Goal: Check status: Check status

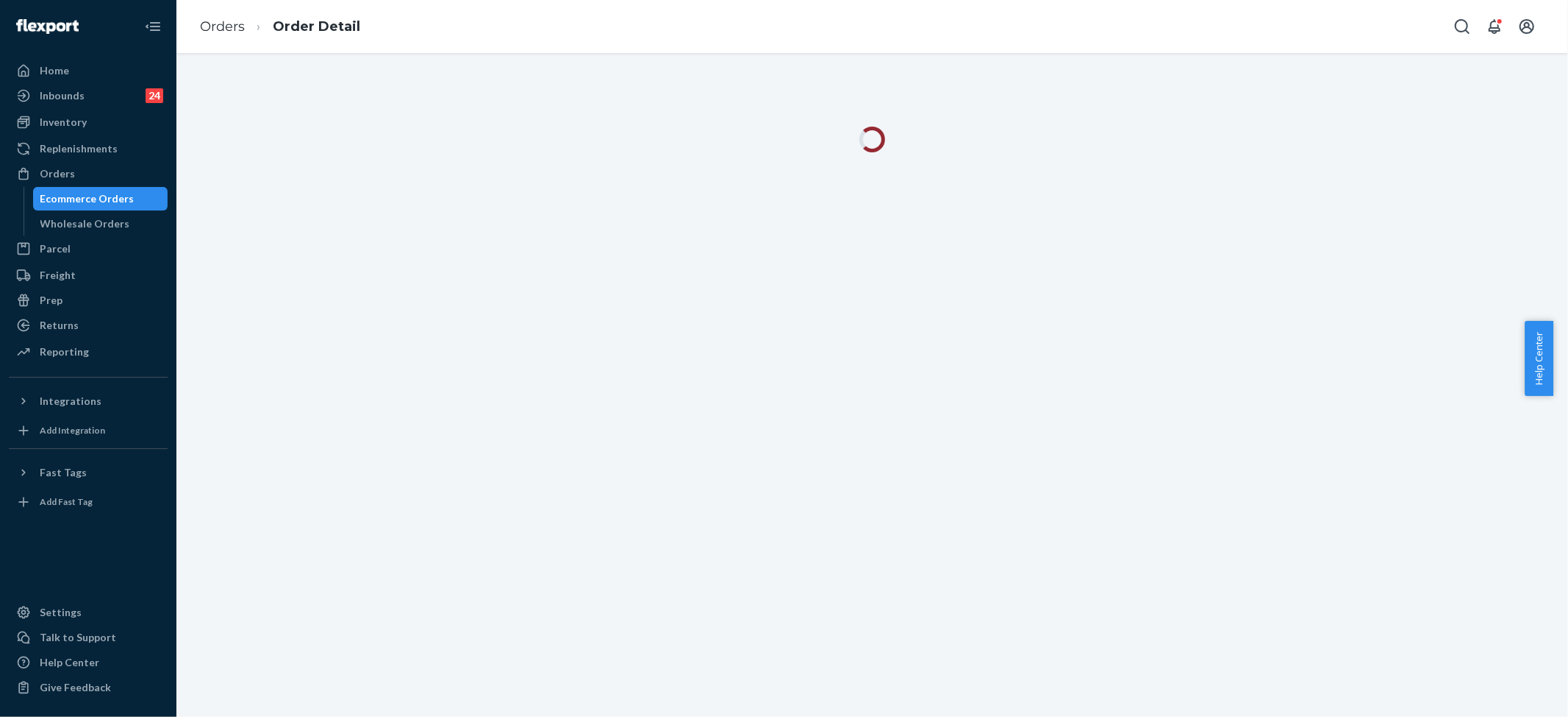
click at [1077, 391] on div at bounding box center [872, 384] width 1392 height 664
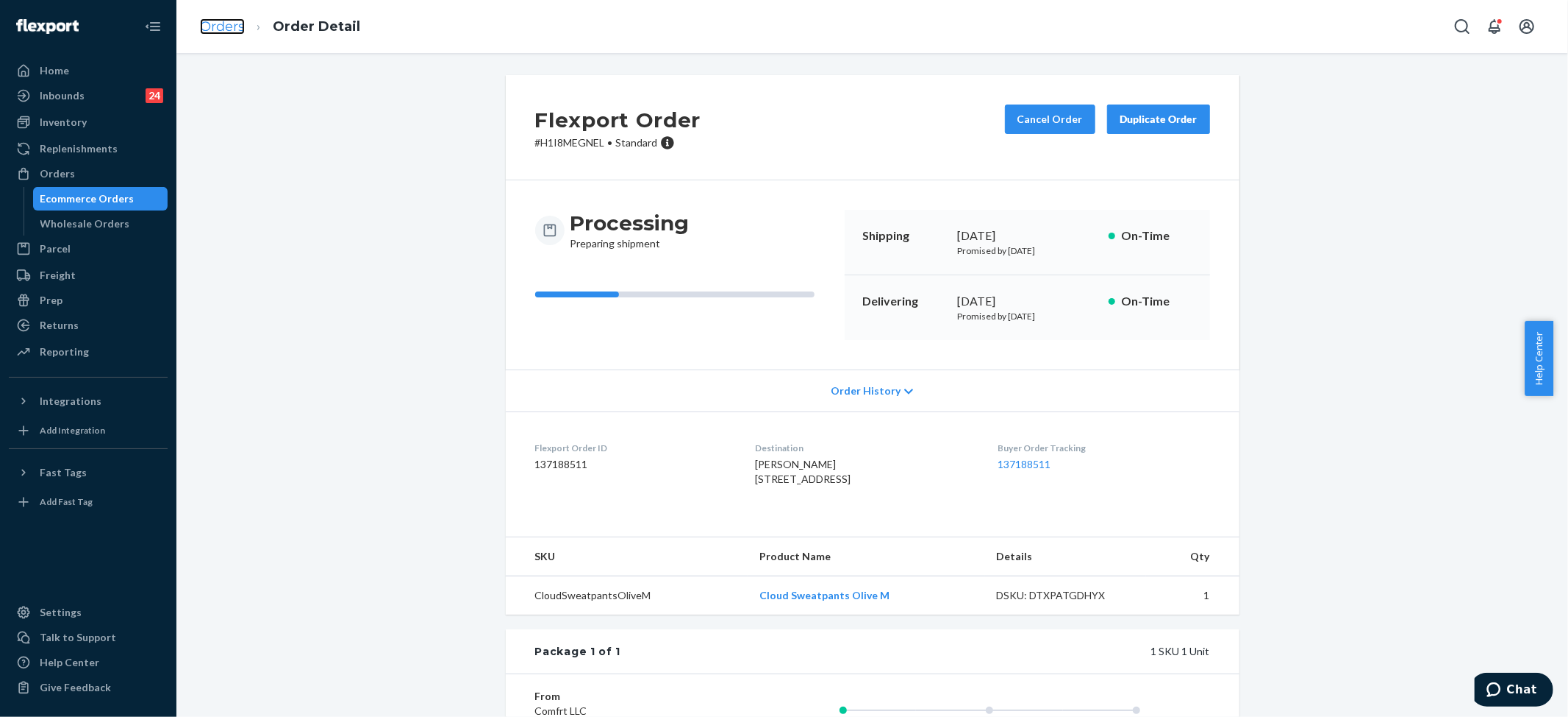
click at [229, 30] on link "Orders" at bounding box center [223, 27] width 45 height 16
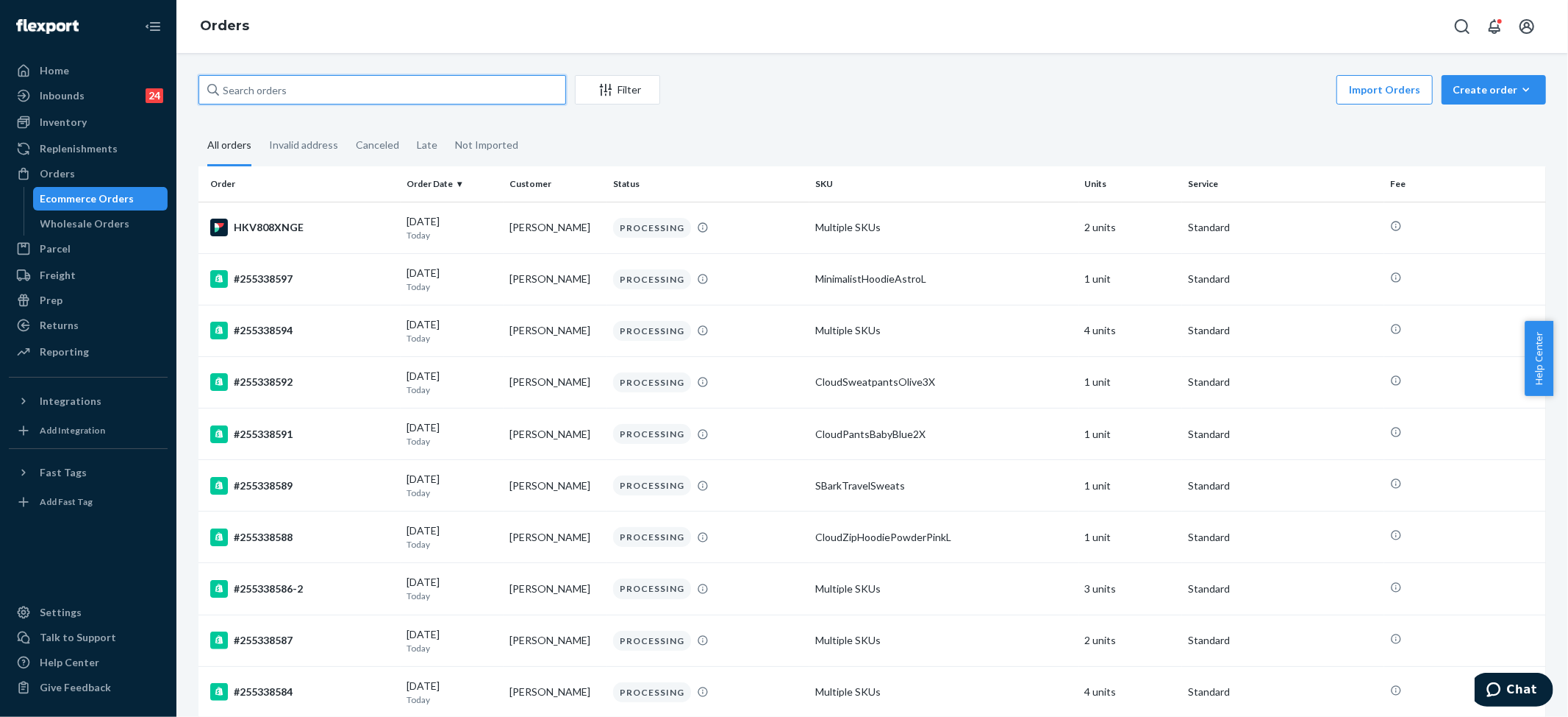
click at [388, 80] on input "text" at bounding box center [383, 90] width 368 height 30
paste input "#255160585"
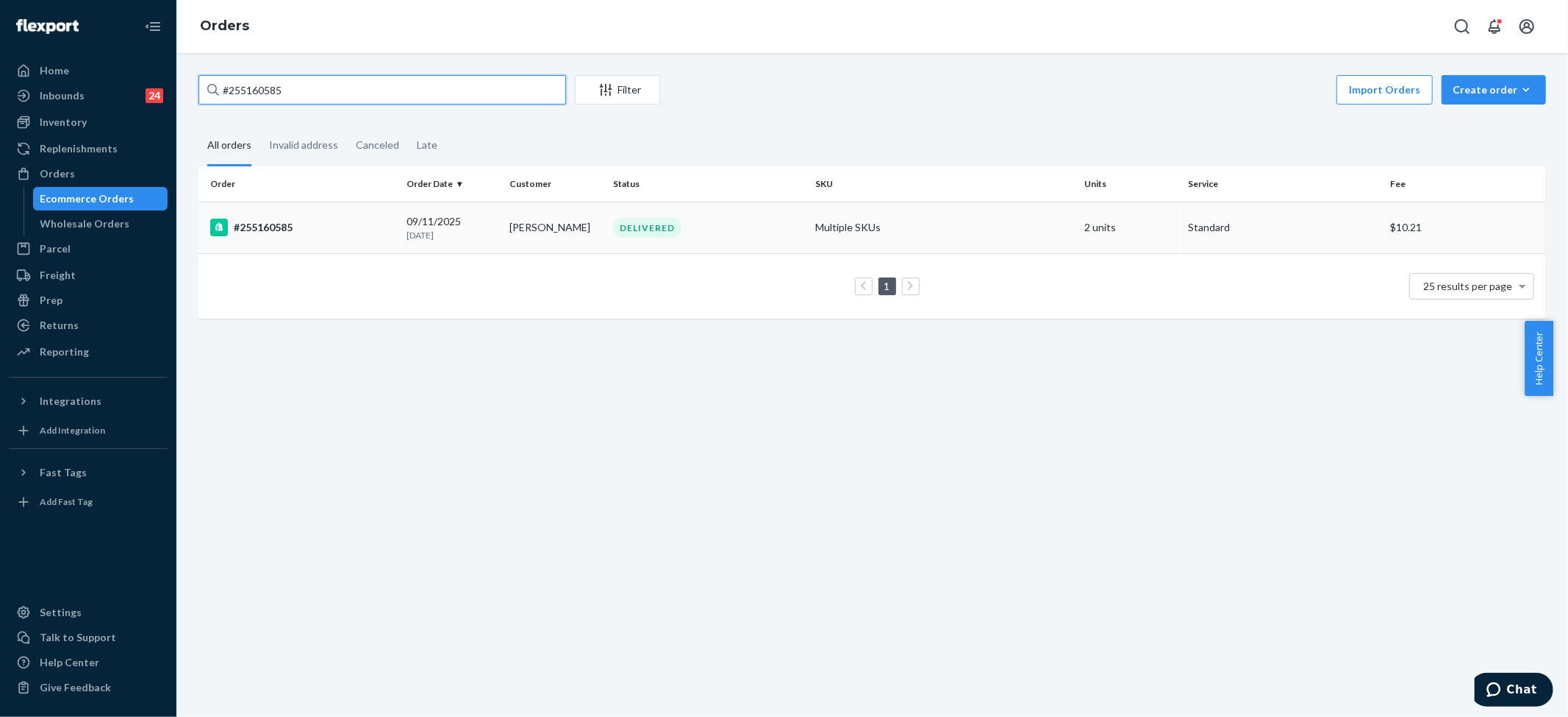
type input "#255160585"
click at [868, 210] on td "Multiple SKUs" at bounding box center [944, 227] width 270 height 51
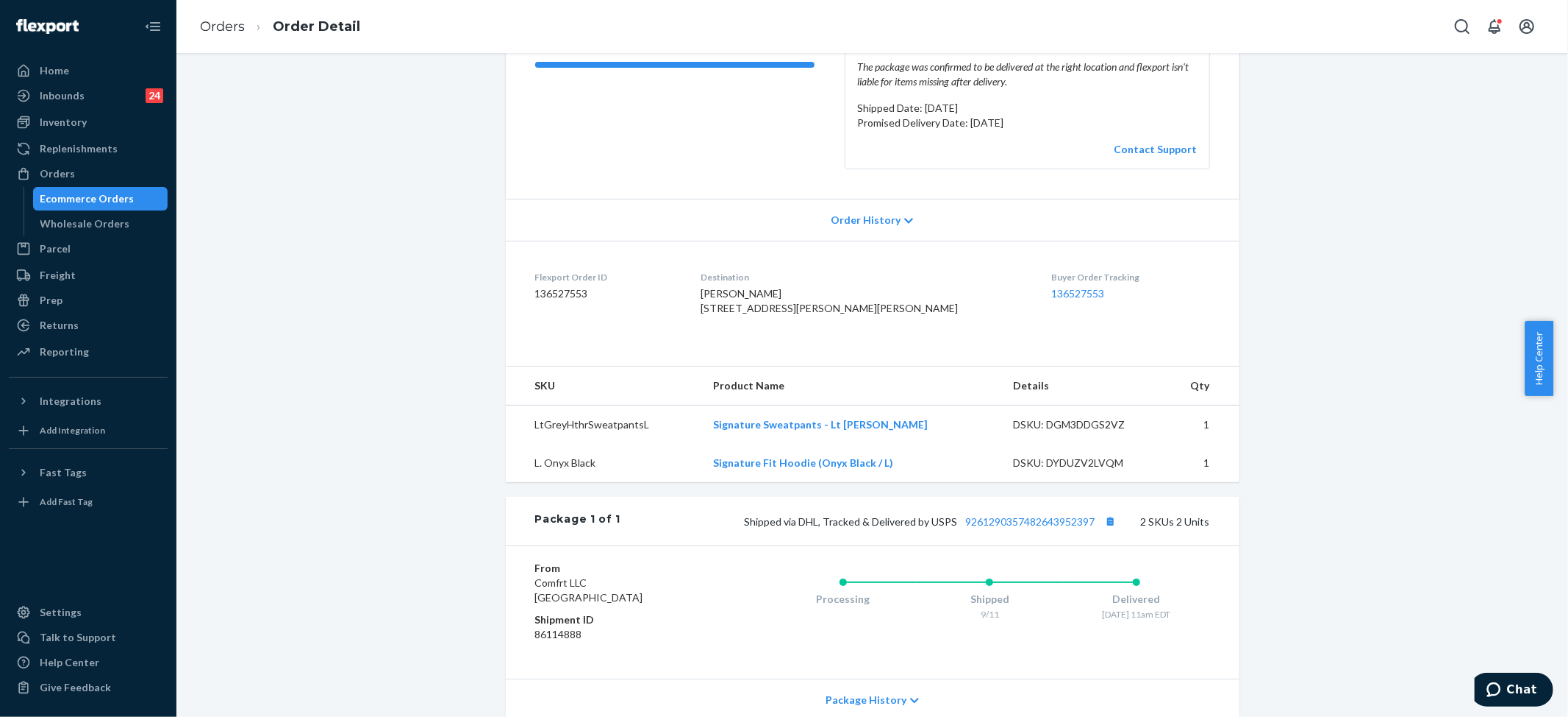
scroll to position [295, 0]
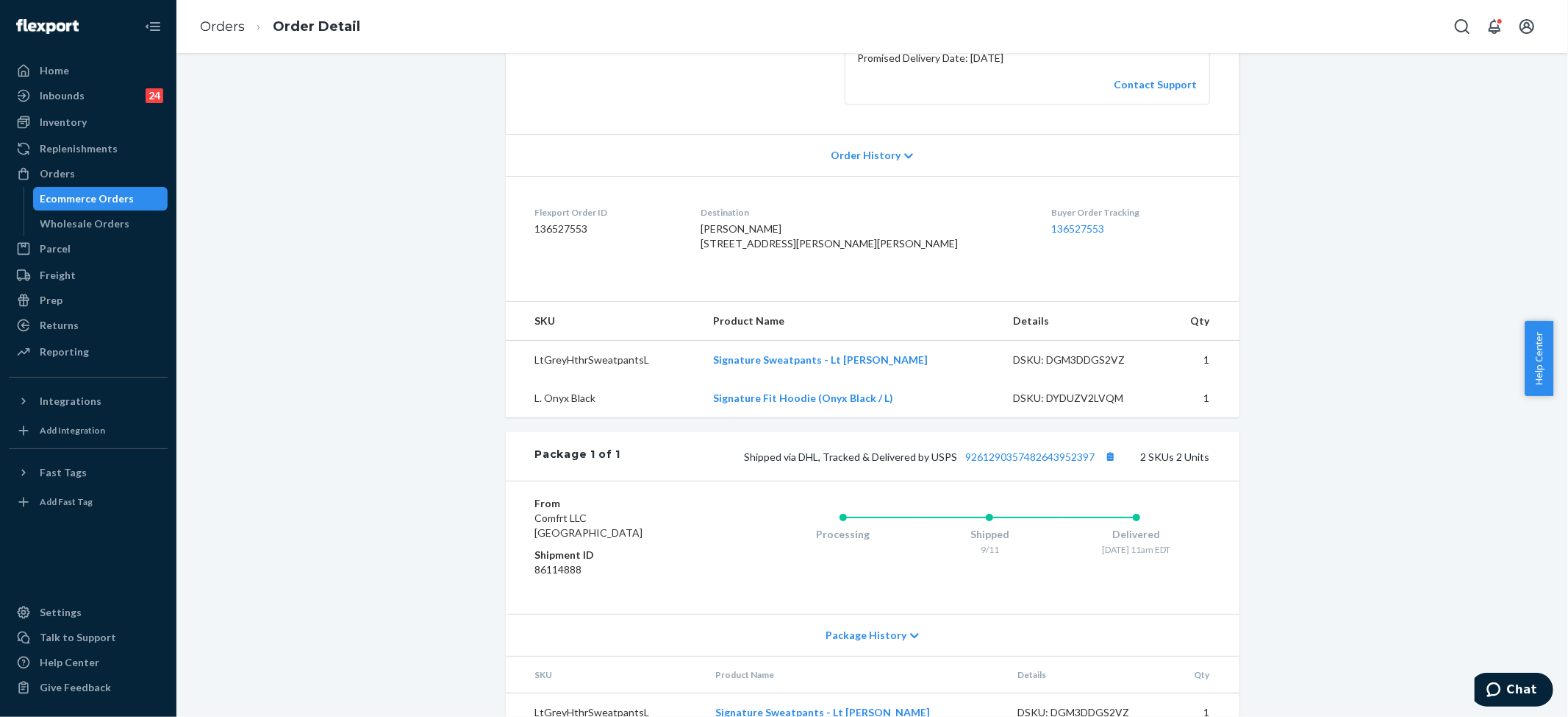
drag, startPoint x: 736, startPoint y: 242, endPoint x: 860, endPoint y: 272, distance: 127.6
click at [860, 272] on dl "Flexport Order ID 136527553 Destination [PERSON_NAME] [STREET_ADDRESS][PERSON_N…" at bounding box center [872, 231] width 734 height 111
copy span "107 [PERSON_NAME][GEOGRAPHIC_DATA][PERSON_NAME] [STREET_ADDRESS]"
